Goal: Task Accomplishment & Management: Complete application form

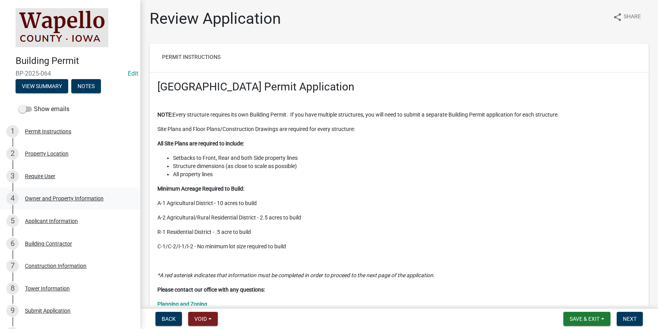
click at [43, 196] on div "Owner and Property Information" at bounding box center [64, 197] width 79 height 5
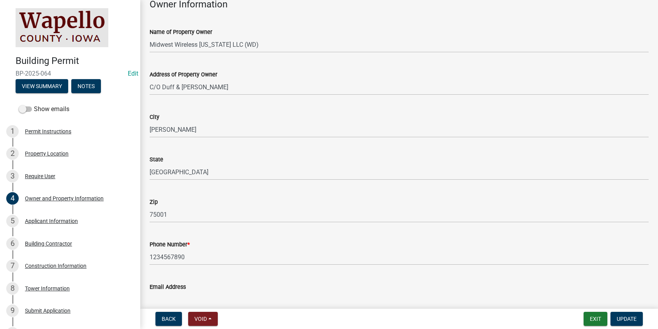
scroll to position [234, 0]
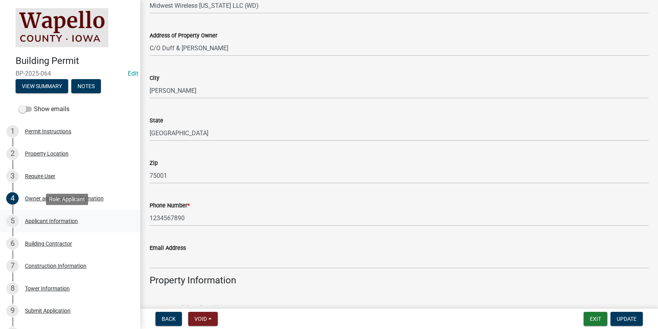
click at [58, 220] on div "Applicant Information" at bounding box center [51, 220] width 53 height 5
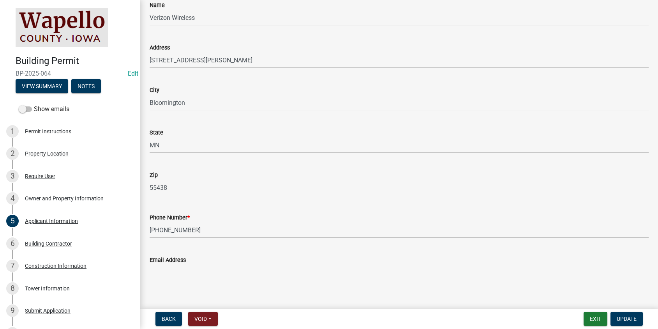
scroll to position [83, 0]
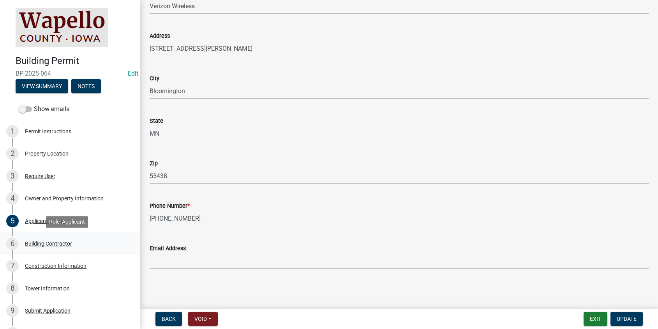
click at [51, 243] on div "Building Contractor" at bounding box center [48, 243] width 47 height 5
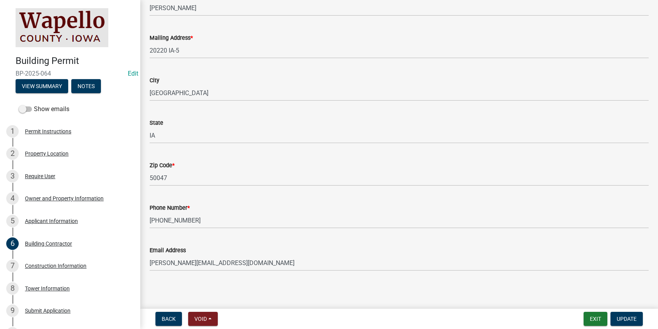
scroll to position [126, 0]
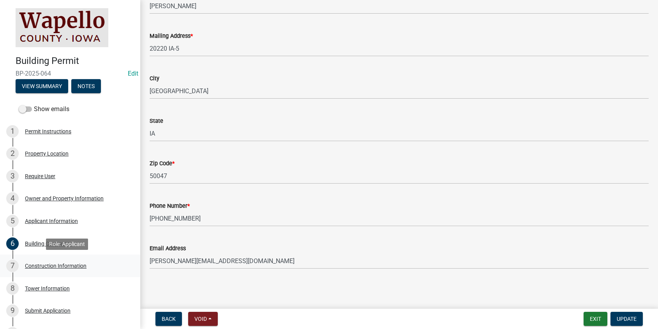
click at [72, 265] on div "Construction Information" at bounding box center [56, 265] width 62 height 5
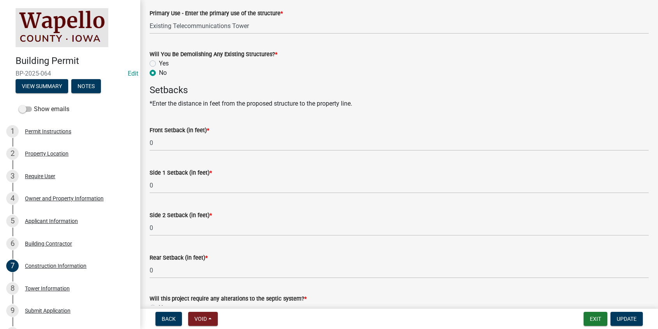
scroll to position [404, 0]
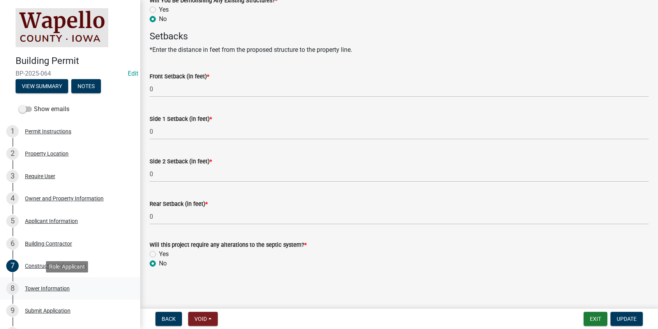
click at [58, 287] on div "Tower Information" at bounding box center [47, 287] width 45 height 5
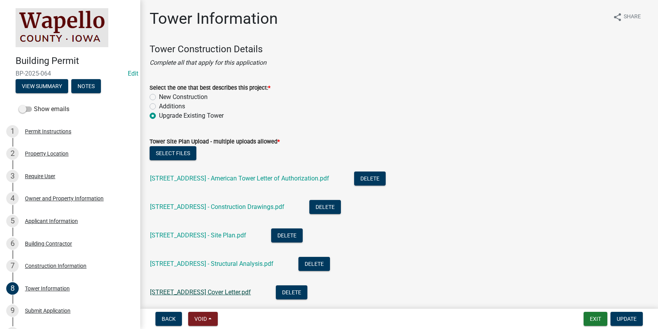
click at [240, 290] on link "[STREET_ADDRESS] Cover Letter.pdf" at bounding box center [200, 291] width 101 height 7
click at [222, 264] on link "[STREET_ADDRESS] - Structural Analysis.pdf" at bounding box center [211, 263] width 123 height 7
click at [227, 234] on link "[STREET_ADDRESS] - Site Plan.pdf" at bounding box center [198, 234] width 96 height 7
click at [245, 204] on link "[STREET_ADDRESS] - Construction Drawings.pdf" at bounding box center [217, 206] width 134 height 7
